Goal: Information Seeking & Learning: Learn about a topic

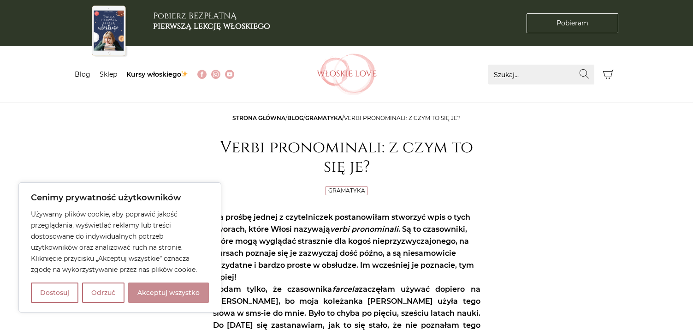
click at [158, 293] on button "Akceptuj wszystko" at bounding box center [168, 292] width 81 height 20
checkbox input "true"
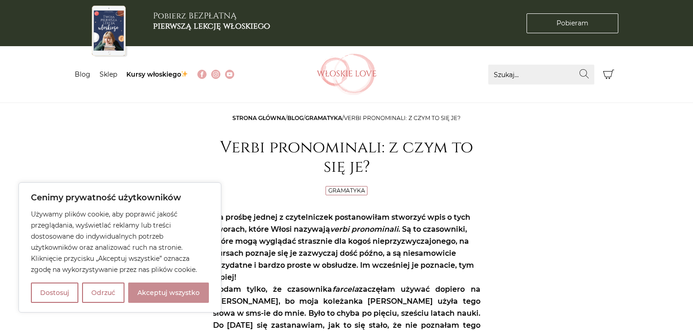
checkbox input "true"
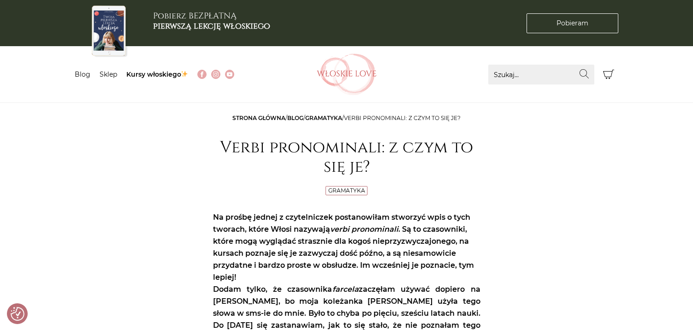
drag, startPoint x: 343, startPoint y: 213, endPoint x: 354, endPoint y: 213, distance: 11.1
click at [353, 213] on strong "Na prośbę jednej z czytelniczek postanowiłam stworzyć wpis o tych tworach, któr…" at bounding box center [343, 247] width 261 height 69
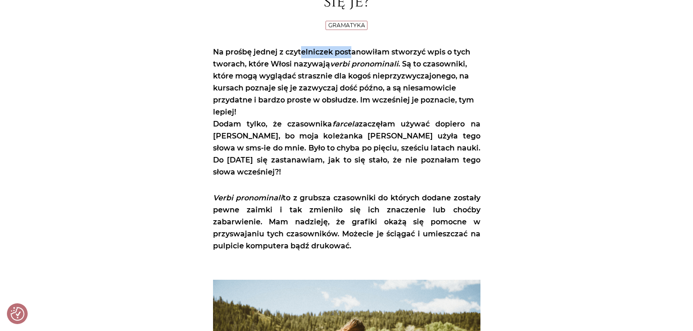
scroll to position [166, 0]
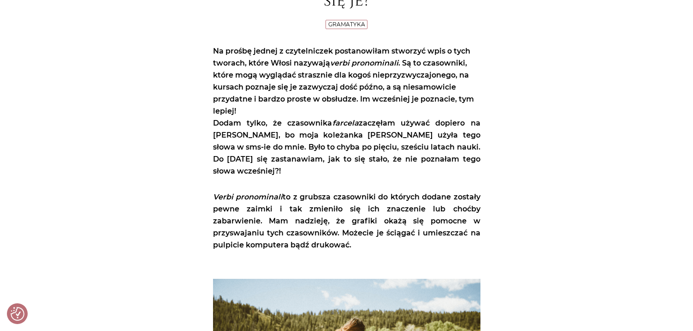
drag, startPoint x: 352, startPoint y: 178, endPoint x: 369, endPoint y: 177, distance: 16.2
click at [368, 191] on p "Verbi pronominali to z grubsza czasowniki do których dodane zostały pewne zaimk…" at bounding box center [346, 221] width 267 height 60
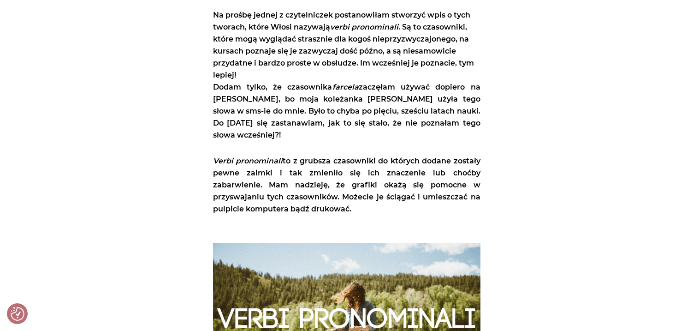
scroll to position [203, 0]
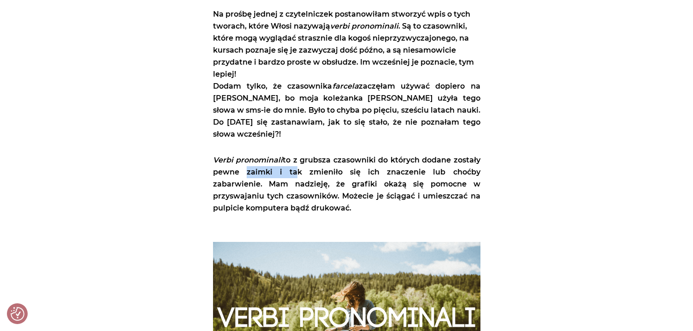
drag, startPoint x: 243, startPoint y: 159, endPoint x: 310, endPoint y: 152, distance: 67.6
click at [309, 154] on p "Verbi pronominali to z grubsza czasowniki do których dodane zostały pewne zaimk…" at bounding box center [346, 184] width 267 height 60
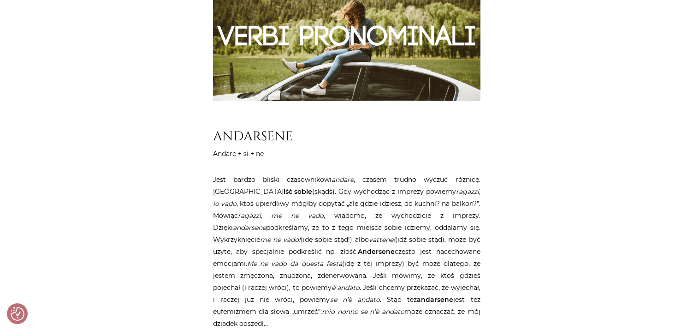
scroll to position [498, 0]
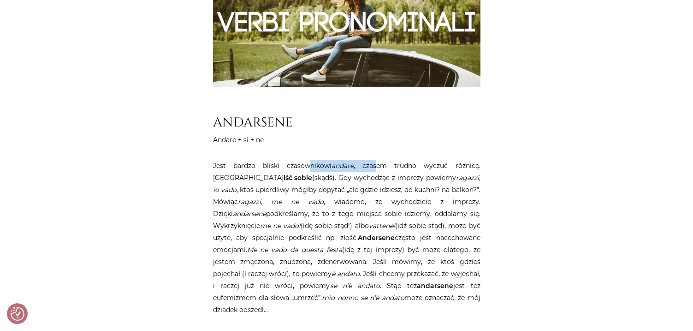
drag, startPoint x: 295, startPoint y: 156, endPoint x: 363, endPoint y: 156, distance: 68.3
click at [363, 160] on p "Jest bardzo bliski czasownikowi andare , czasem trudno wyczuć różnicę. Oznacza …" at bounding box center [346, 238] width 267 height 156
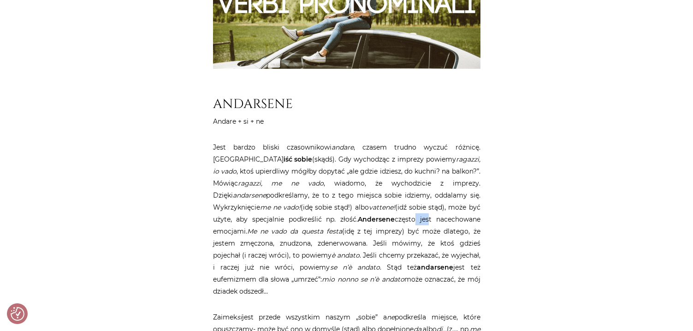
drag, startPoint x: 388, startPoint y: 212, endPoint x: 395, endPoint y: 212, distance: 6.9
click at [391, 212] on p "Jest bardzo bliski czasownikowi andare , czasem trudno wyczuć różnicę. Oznacza …" at bounding box center [346, 219] width 267 height 156
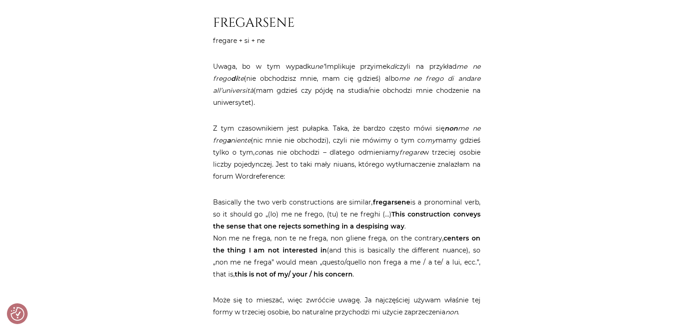
scroll to position [2685, 0]
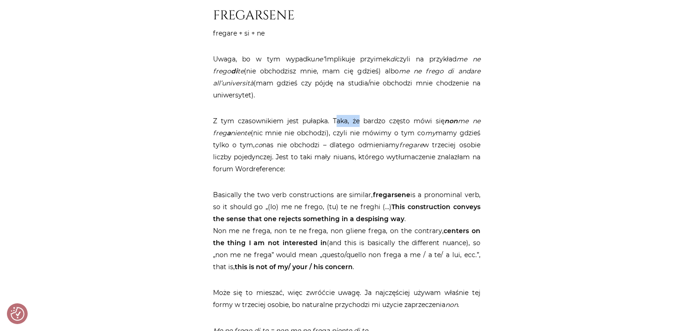
drag, startPoint x: 335, startPoint y: 89, endPoint x: 357, endPoint y: 89, distance: 22.1
click at [357, 115] on p "Z tym czasownikiem jest pułapka. Taka, że bardzo często mówi się non me ne freg…" at bounding box center [346, 145] width 267 height 60
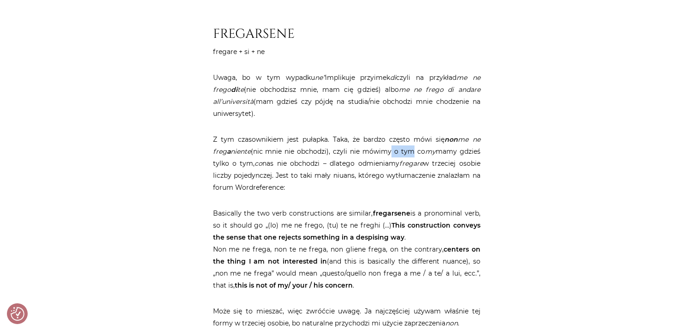
drag, startPoint x: 392, startPoint y: 118, endPoint x: 415, endPoint y: 118, distance: 22.6
click at [412, 133] on p "Z tym czasownikiem jest pułapka. Taka, że bardzo często mówi się non me ne freg…" at bounding box center [346, 163] width 267 height 60
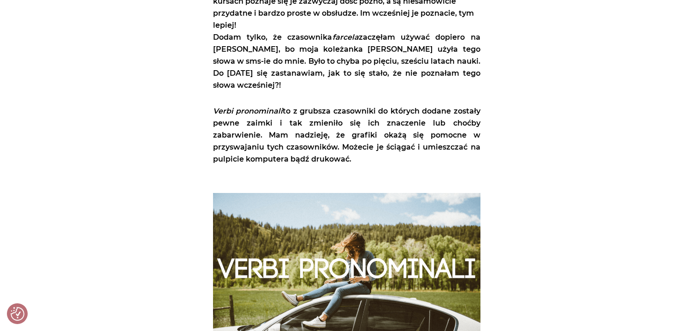
scroll to position [0, 0]
